Goal: Navigation & Orientation: Find specific page/section

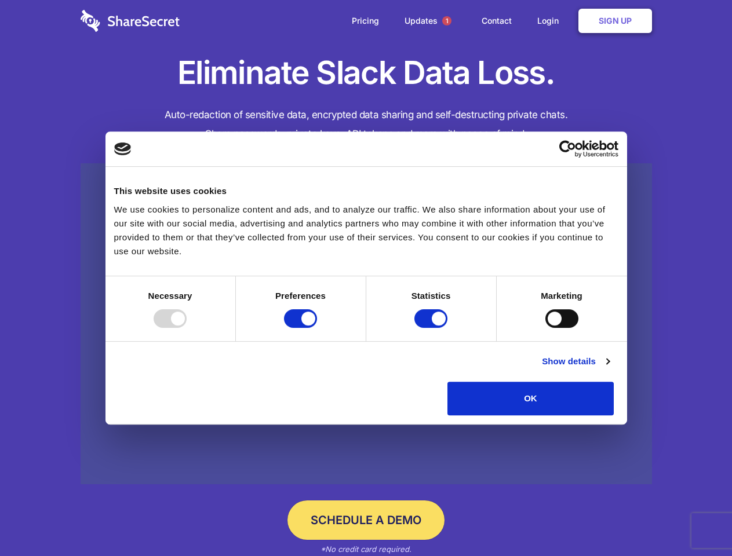
click at [187, 328] on div at bounding box center [170, 319] width 33 height 19
click at [317, 328] on input "Preferences" at bounding box center [300, 319] width 33 height 19
checkbox input "false"
click at [432, 328] on input "Statistics" at bounding box center [430, 319] width 33 height 19
checkbox input "false"
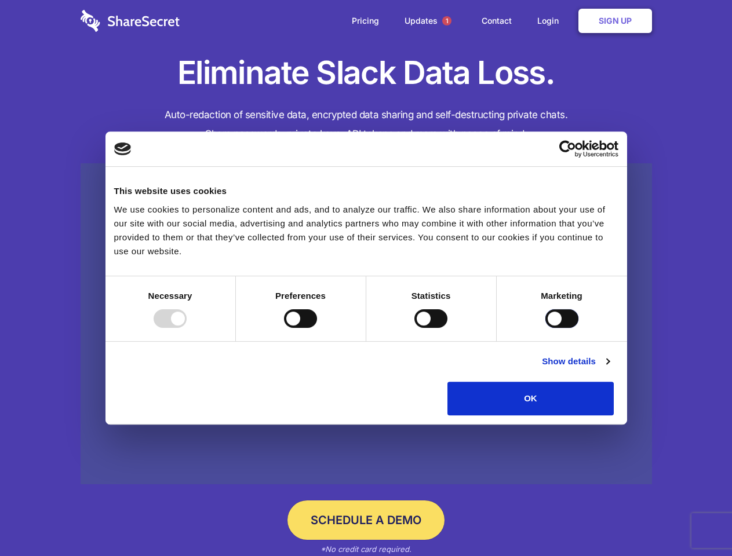
click at [545, 328] on input "Marketing" at bounding box center [561, 319] width 33 height 19
checkbox input "true"
click at [609, 369] on link "Show details" at bounding box center [575, 362] width 67 height 14
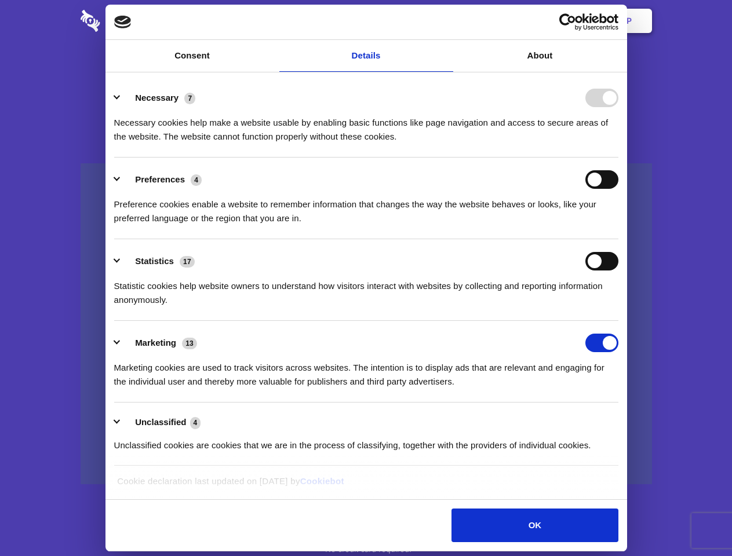
click at [619, 144] on div "Necessary 7 Necessary cookies help make a website usable by enabling basic func…" at bounding box center [366, 116] width 504 height 55
click at [446, 21] on span "1" at bounding box center [446, 20] width 9 height 9
